Goal: Task Accomplishment & Management: Manage account settings

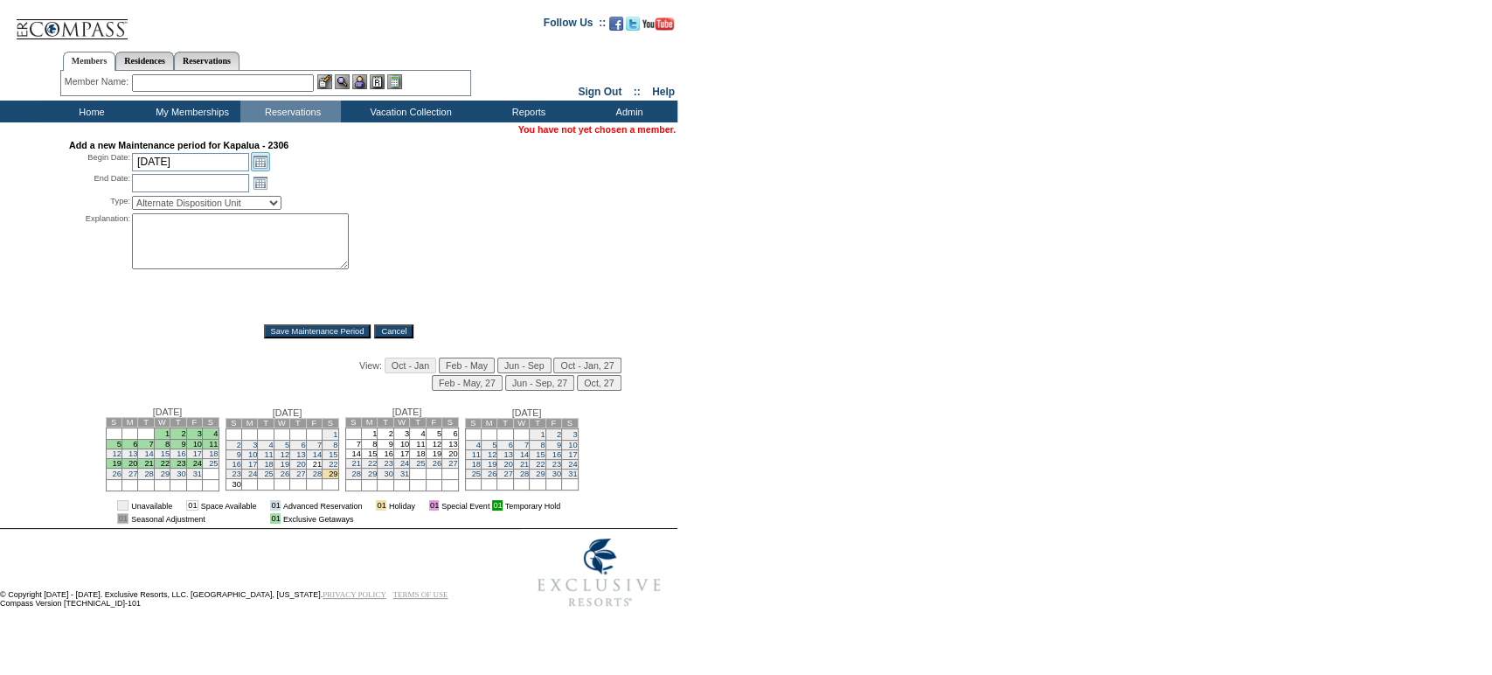
click at [259, 160] on link "Open the calendar popup." at bounding box center [260, 161] width 19 height 19
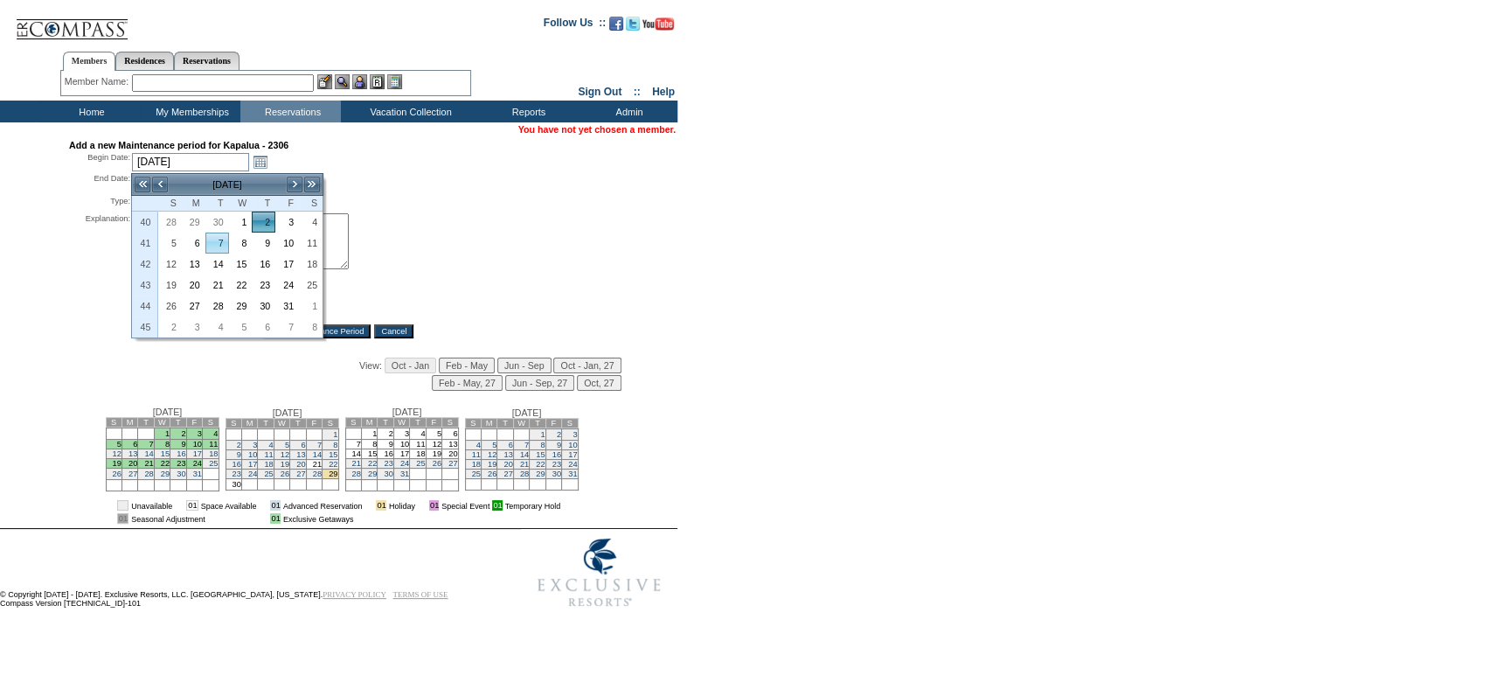
click at [223, 233] on td "7" at bounding box center [217, 243] width 24 height 21
type input "2025-10-07"
type input "2025-10-08"
type input "10/7/2025"
type input "10/8/2025"
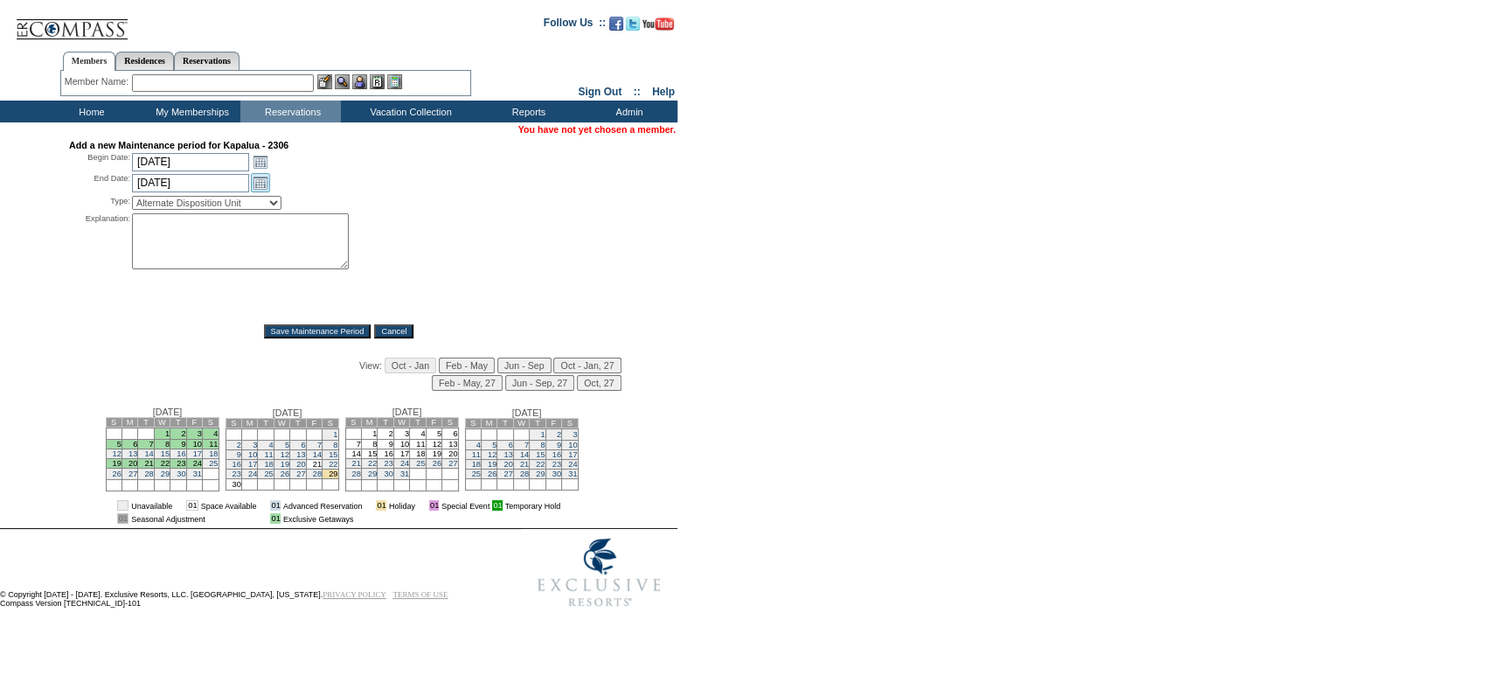
click at [256, 180] on link "Open the calendar popup." at bounding box center [260, 182] width 19 height 19
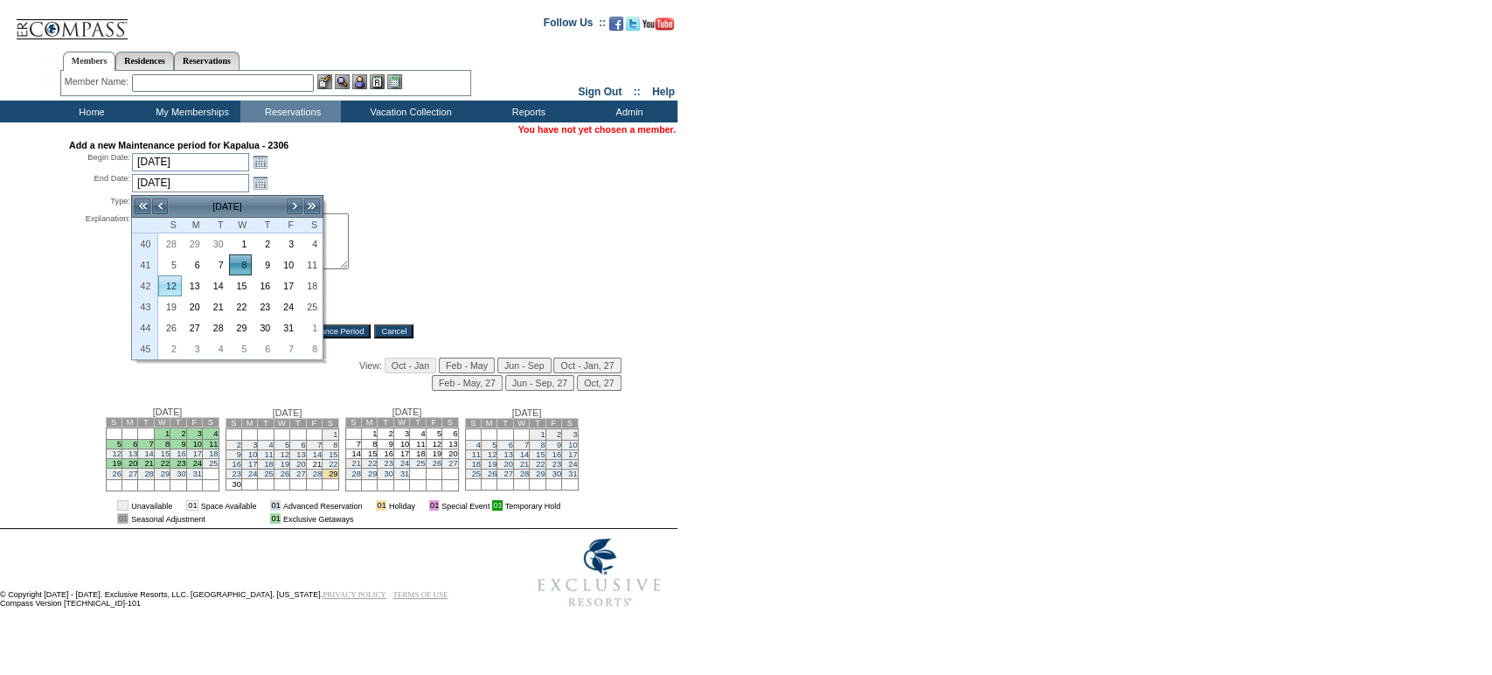
click at [175, 279] on link "12" at bounding box center [170, 285] width 22 height 19
type input "2025-10-12"
type input "10/12/2025"
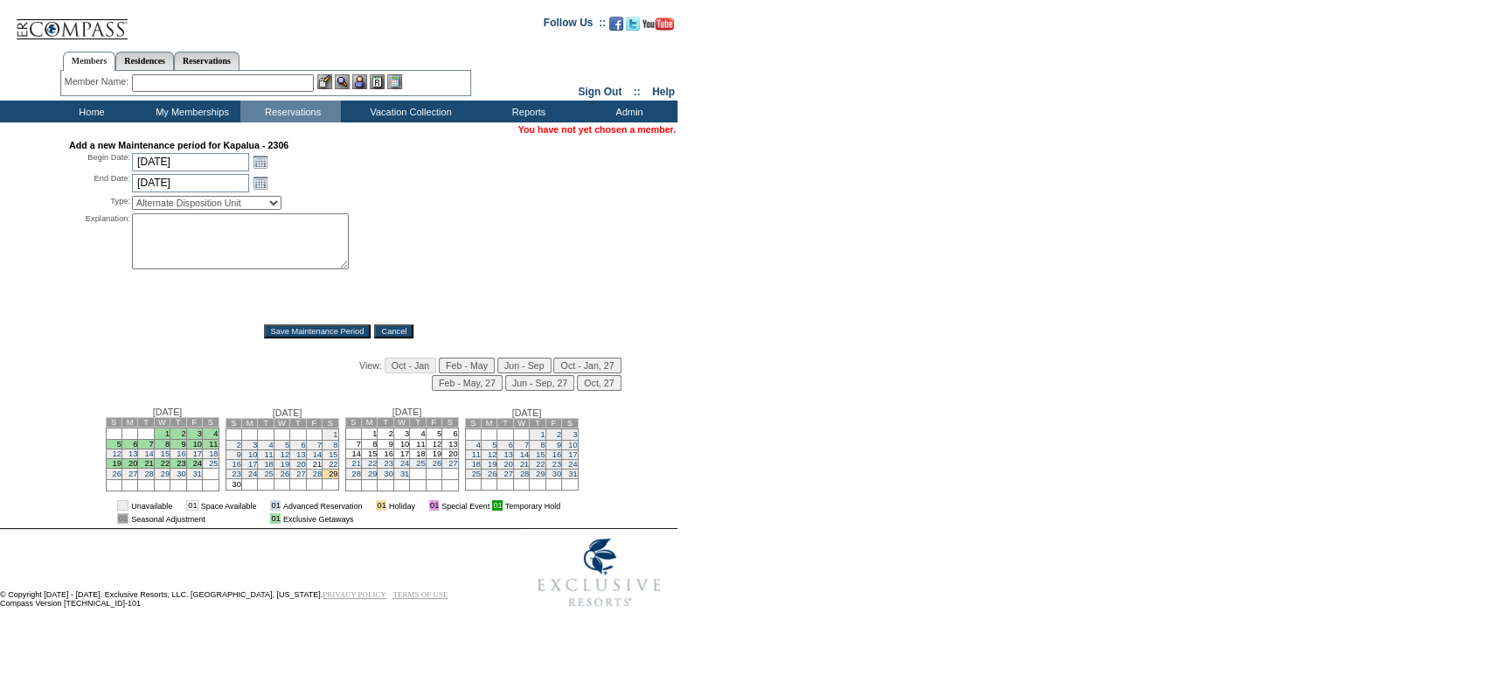
click at [281, 210] on select "Alternate Disposition Unit Business Hold Disposition Exclusive Alliance Partner…" at bounding box center [206, 203] width 149 height 14
select select "PropMaint"
click at [132, 198] on select "Alternate Disposition Unit Business Hold Disposition Exclusive Alliance Partner…" at bounding box center [206, 203] width 149 height 14
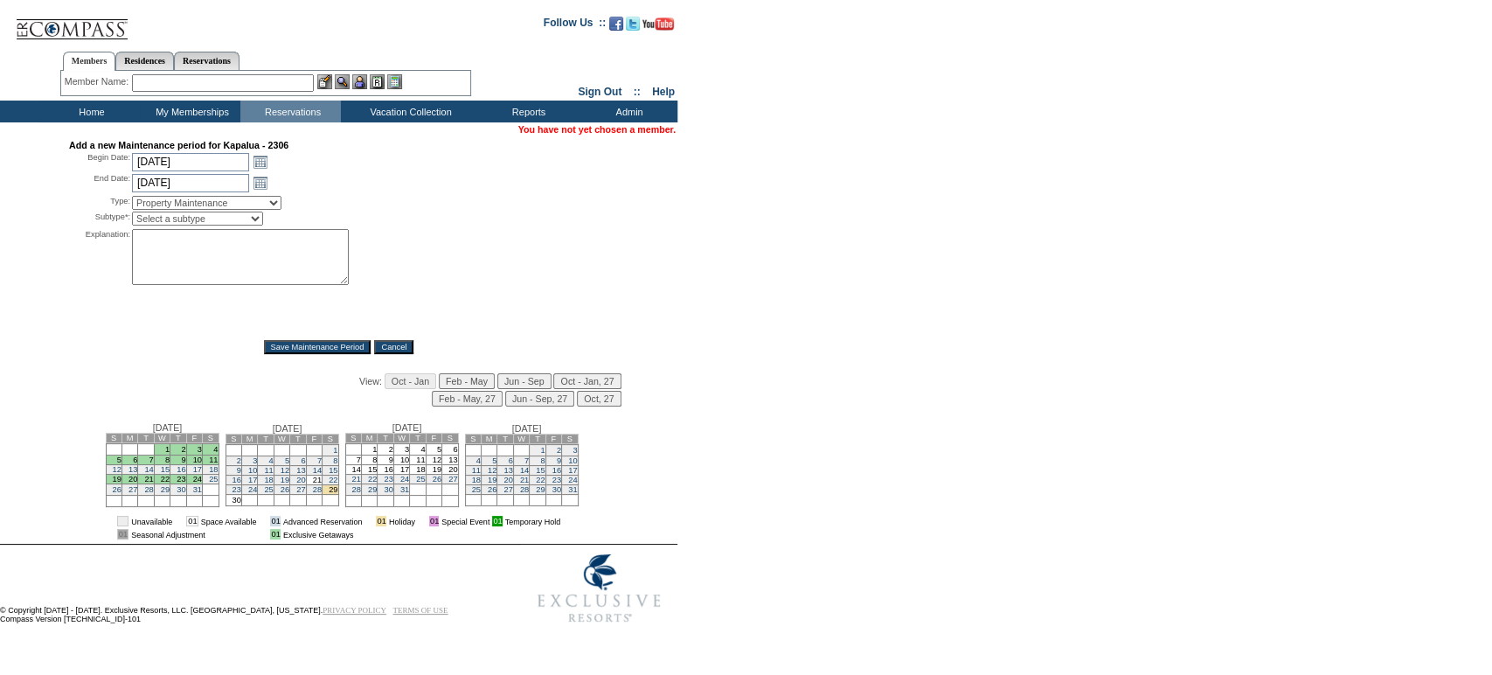
click at [217, 227] on div "Type: Alternate Disposition Unit Business Hold Disposition Exclusive Alliance P…" at bounding box center [175, 210] width 212 height 33
click at [215, 225] on select "Select a subtype FF&E Projects Housekeeping/Deep Clean Monthly PM Block Planned…" at bounding box center [197, 219] width 131 height 14
select select "PropMaint-ReactiveMaint"
click at [132, 215] on select "Select a subtype FF&E Projects Housekeeping/Deep Clean Monthly PM Block Planned…" at bounding box center [197, 219] width 131 height 14
click at [209, 266] on textarea at bounding box center [240, 257] width 217 height 56
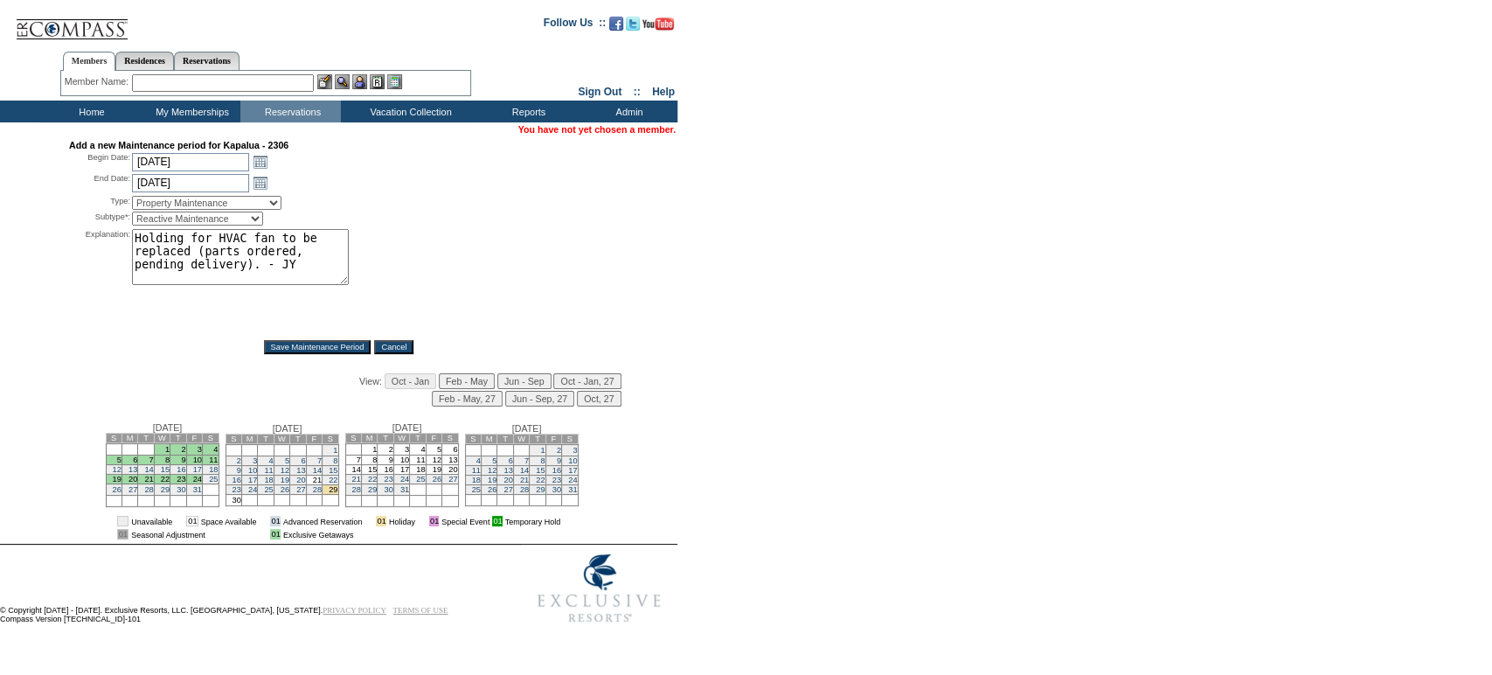
type textarea "Holding for HVAC fan to be replaced (parts ordered, pending delivery). - JY"
click at [283, 349] on input "Save Maintenance Period" at bounding box center [318, 347] width 108 height 14
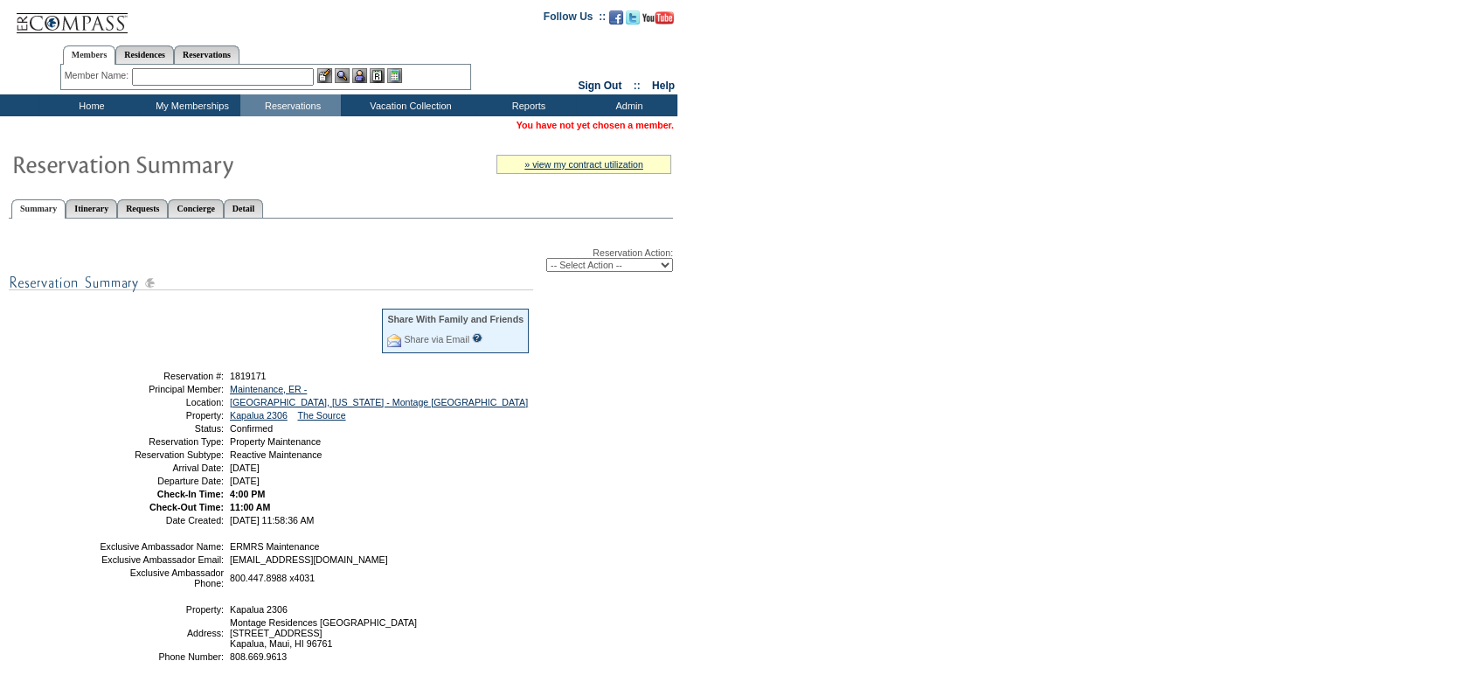
scroll to position [3, 0]
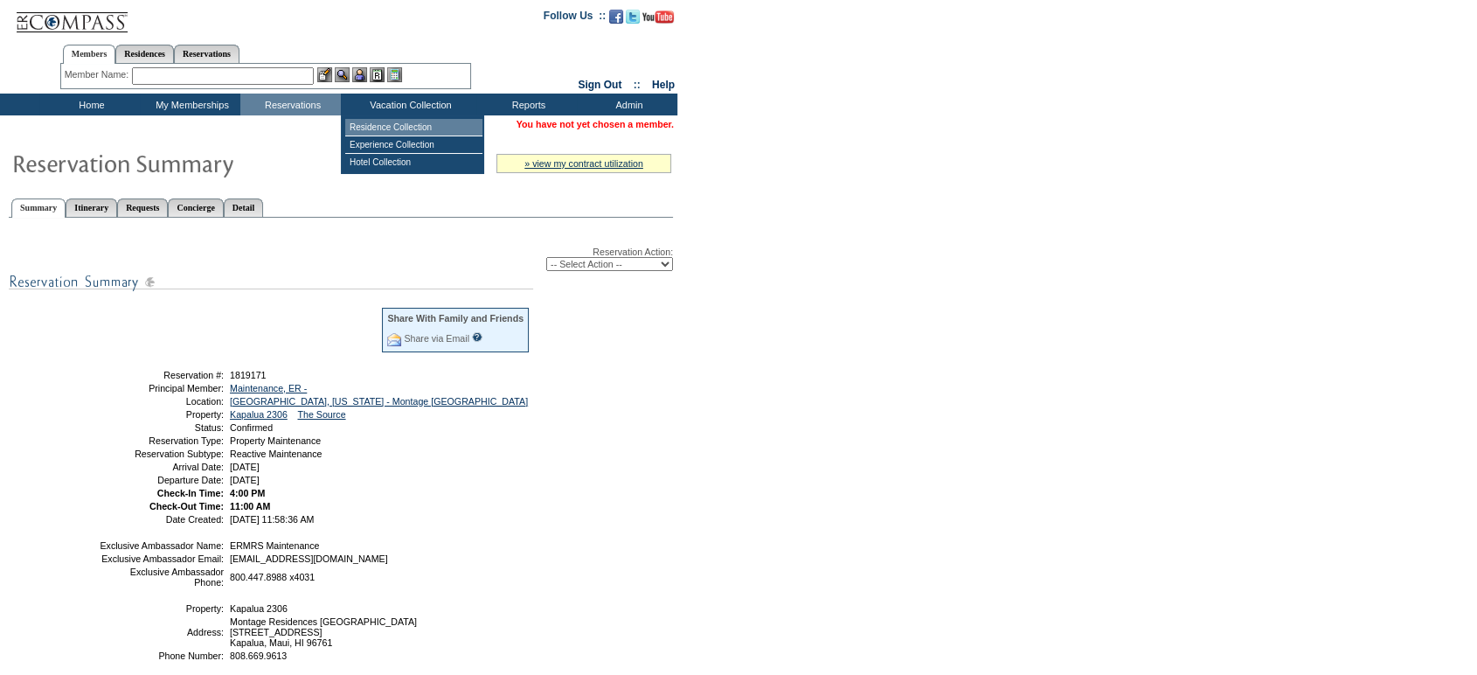
click at [369, 129] on td "Residence Collection" at bounding box center [413, 127] width 137 height 17
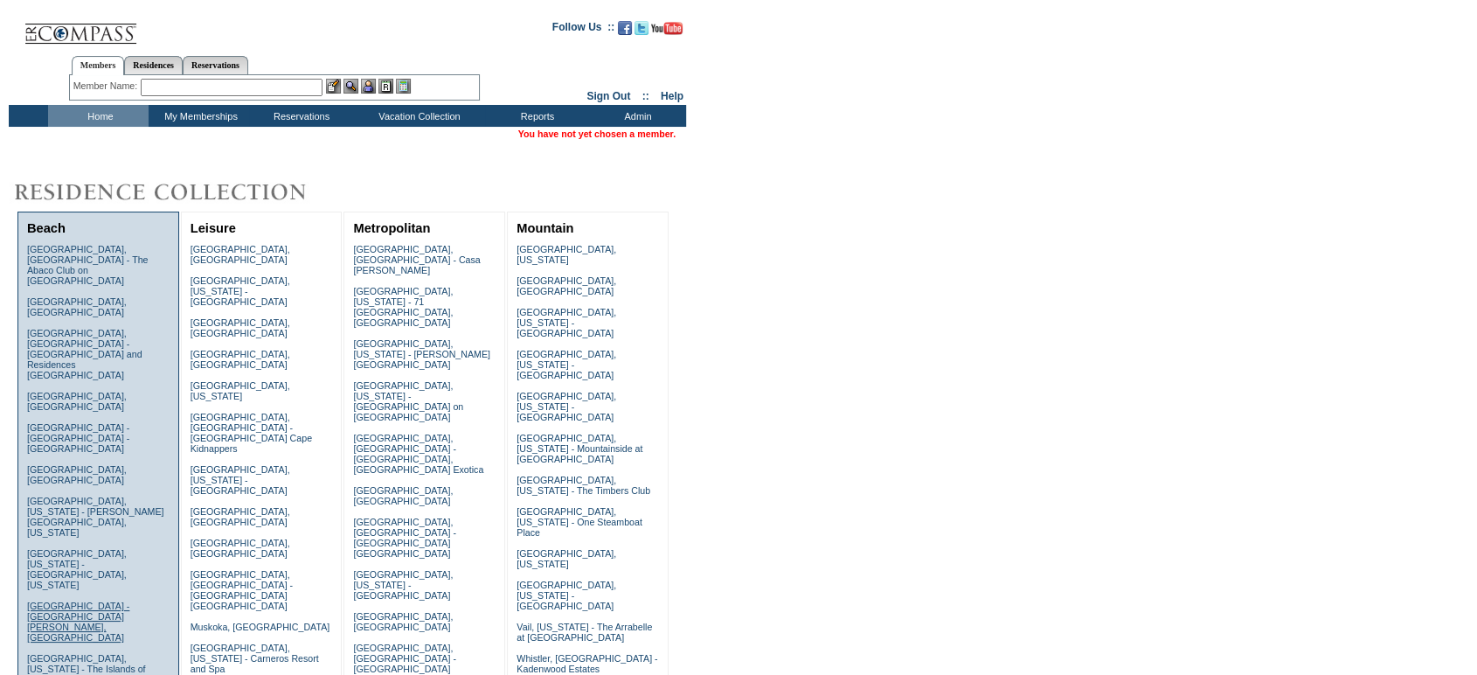
scroll to position [330, 0]
